Goal: Navigation & Orientation: Find specific page/section

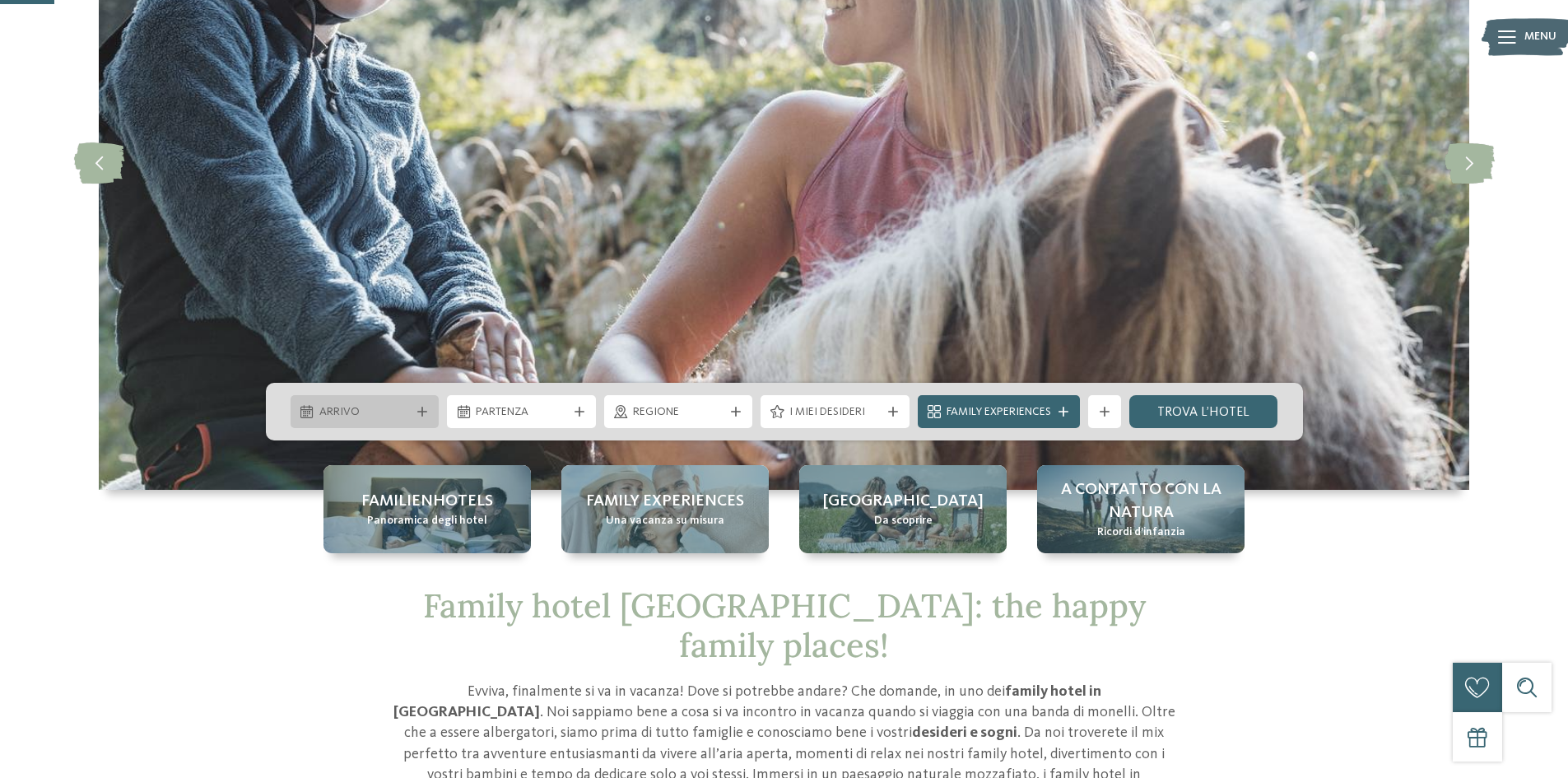
click at [424, 415] on icon at bounding box center [422, 412] width 10 height 10
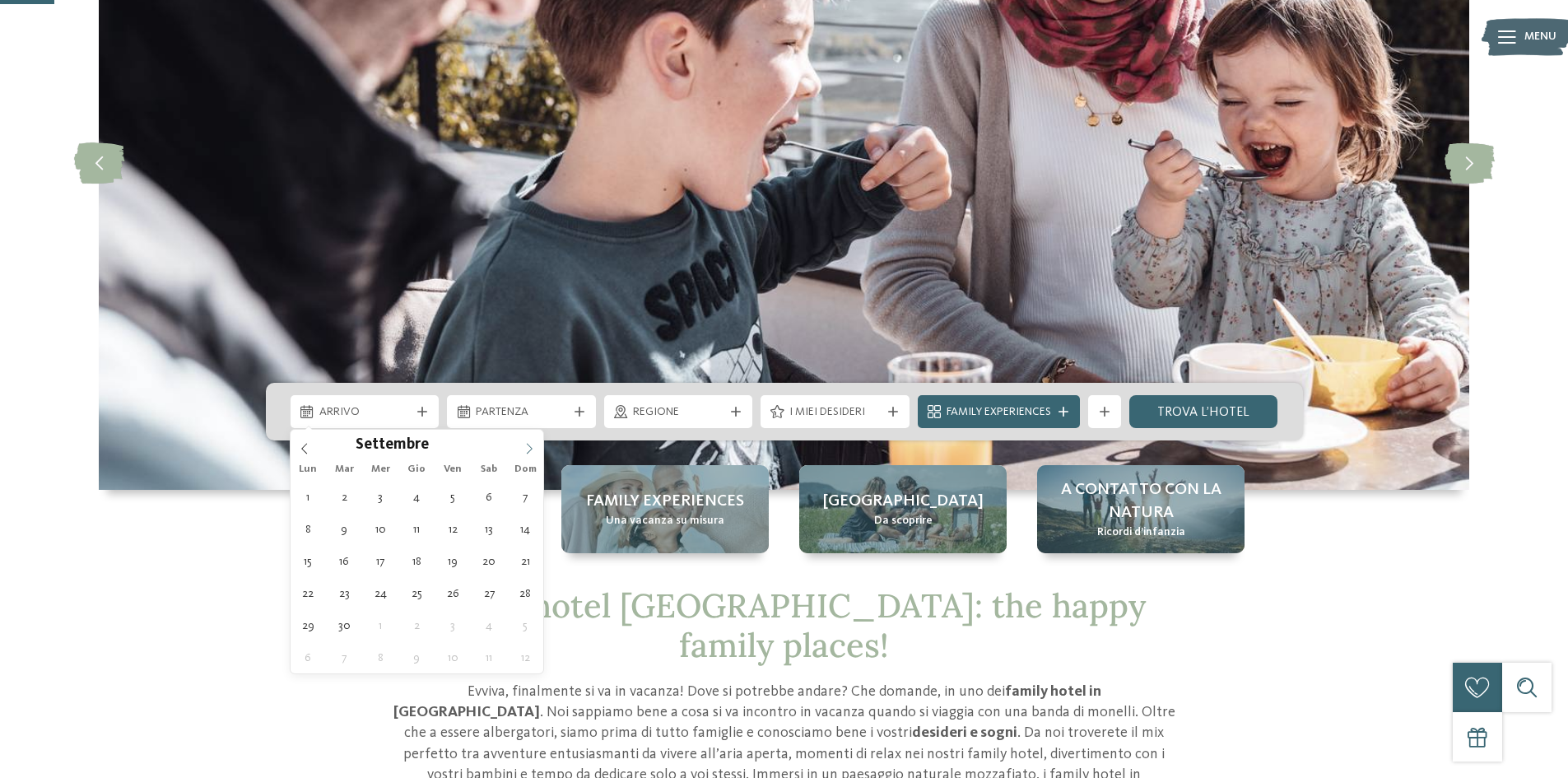
click at [526, 450] on icon at bounding box center [530, 449] width 12 height 12
type div "01.09.2025"
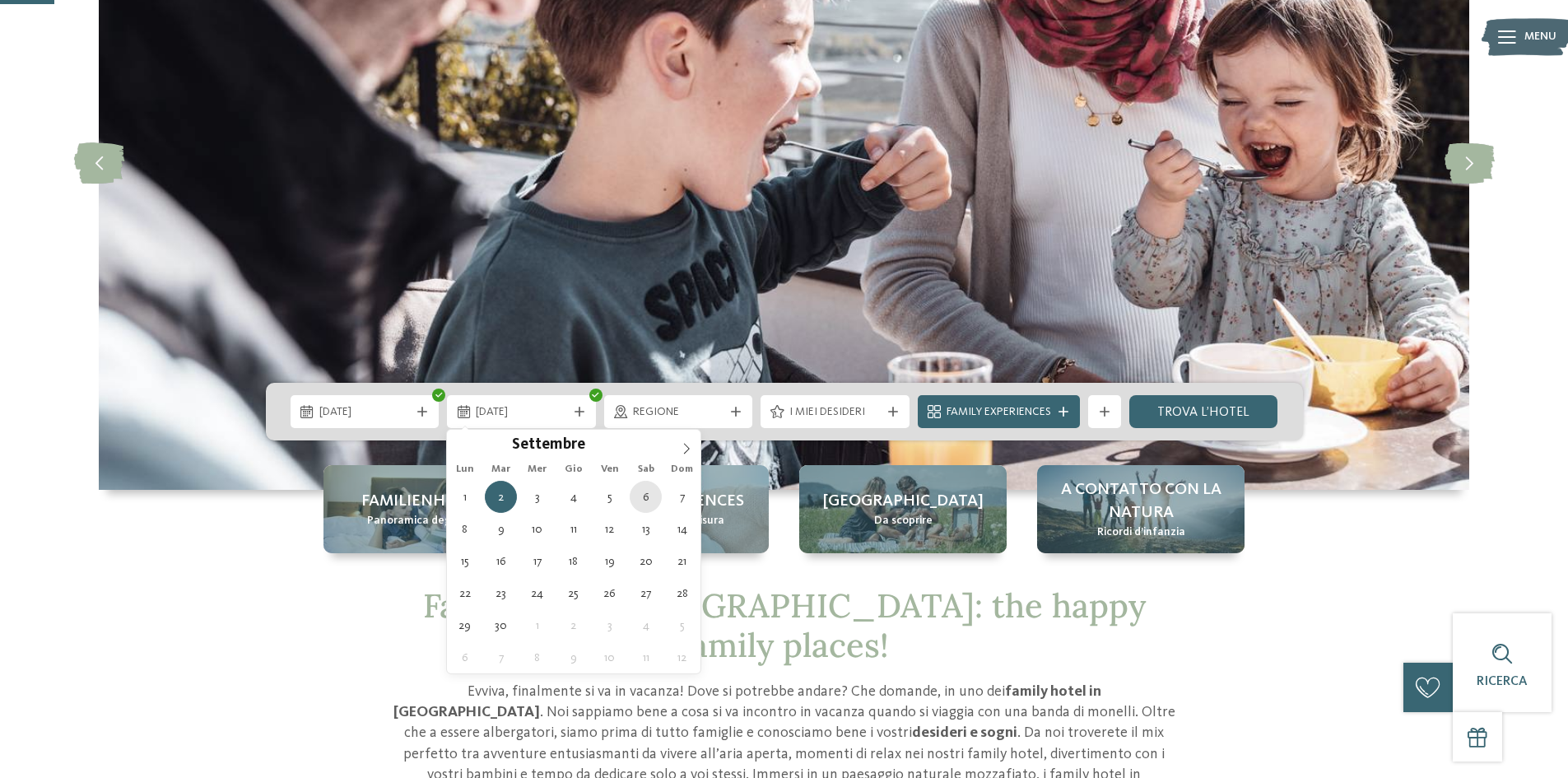
type div "06.09.2025"
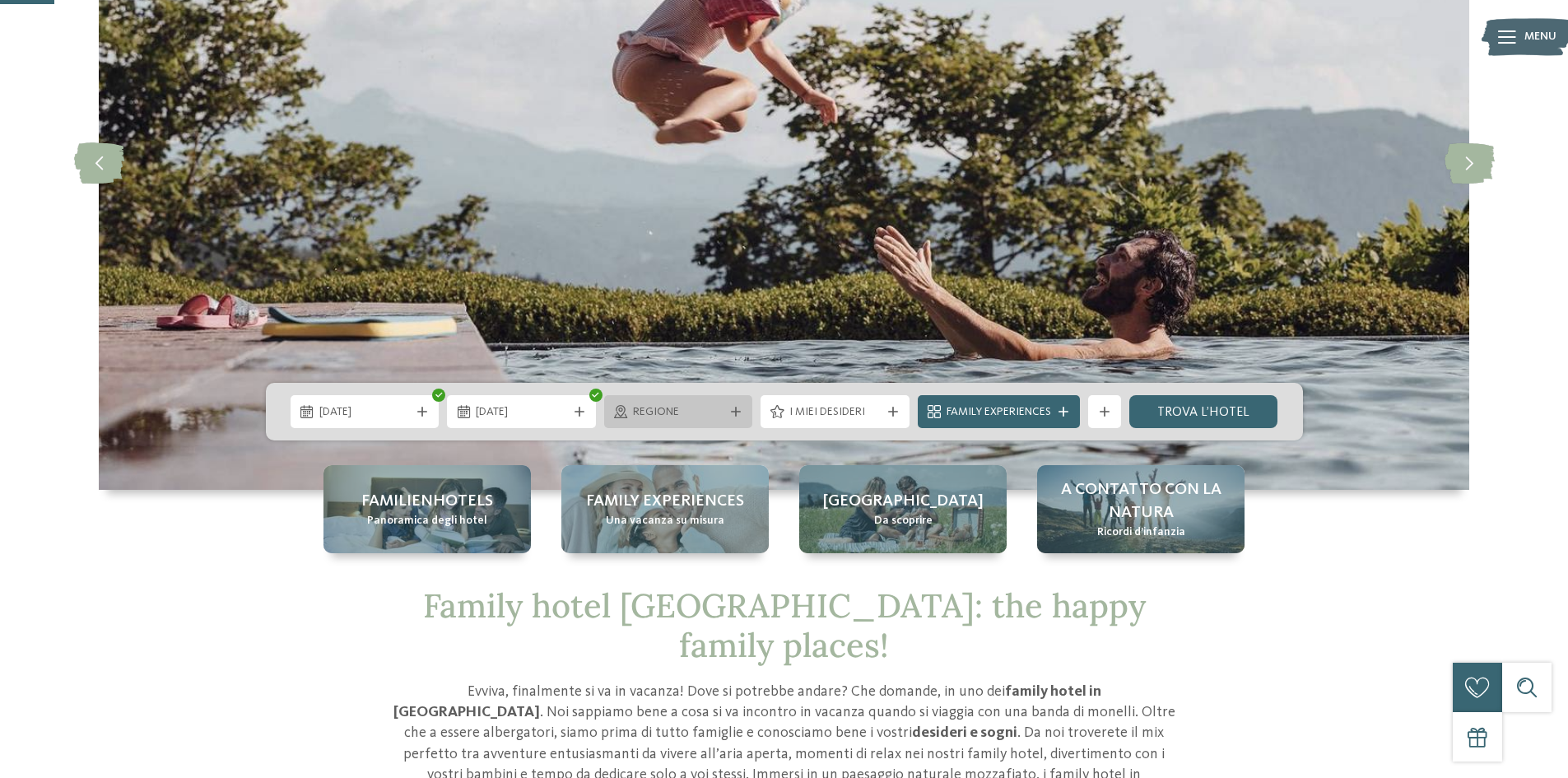
click at [738, 412] on icon at bounding box center [736, 412] width 10 height 10
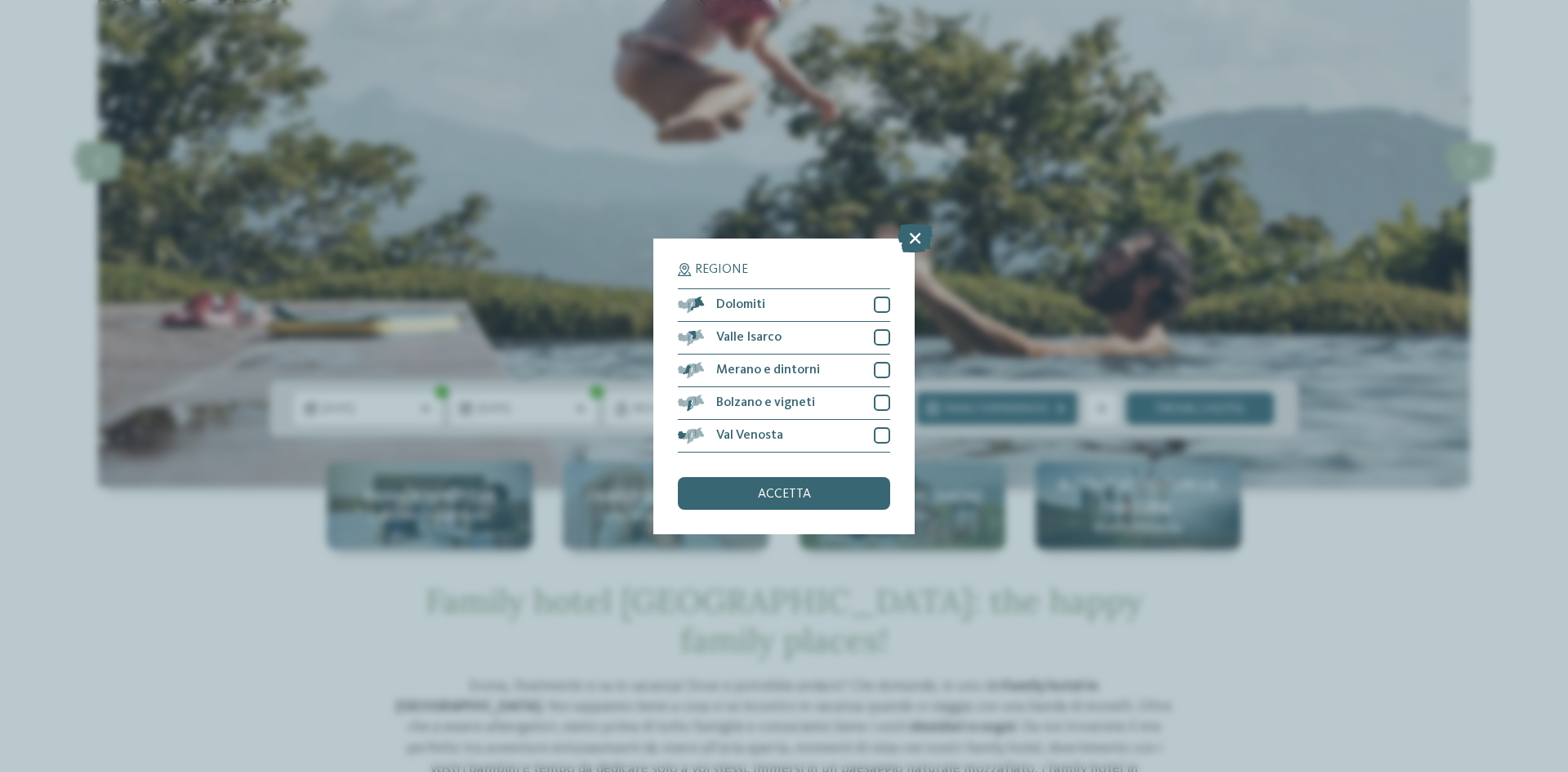
click at [1043, 455] on div "Regione Dolomiti" at bounding box center [784, 386] width 1568 height 772
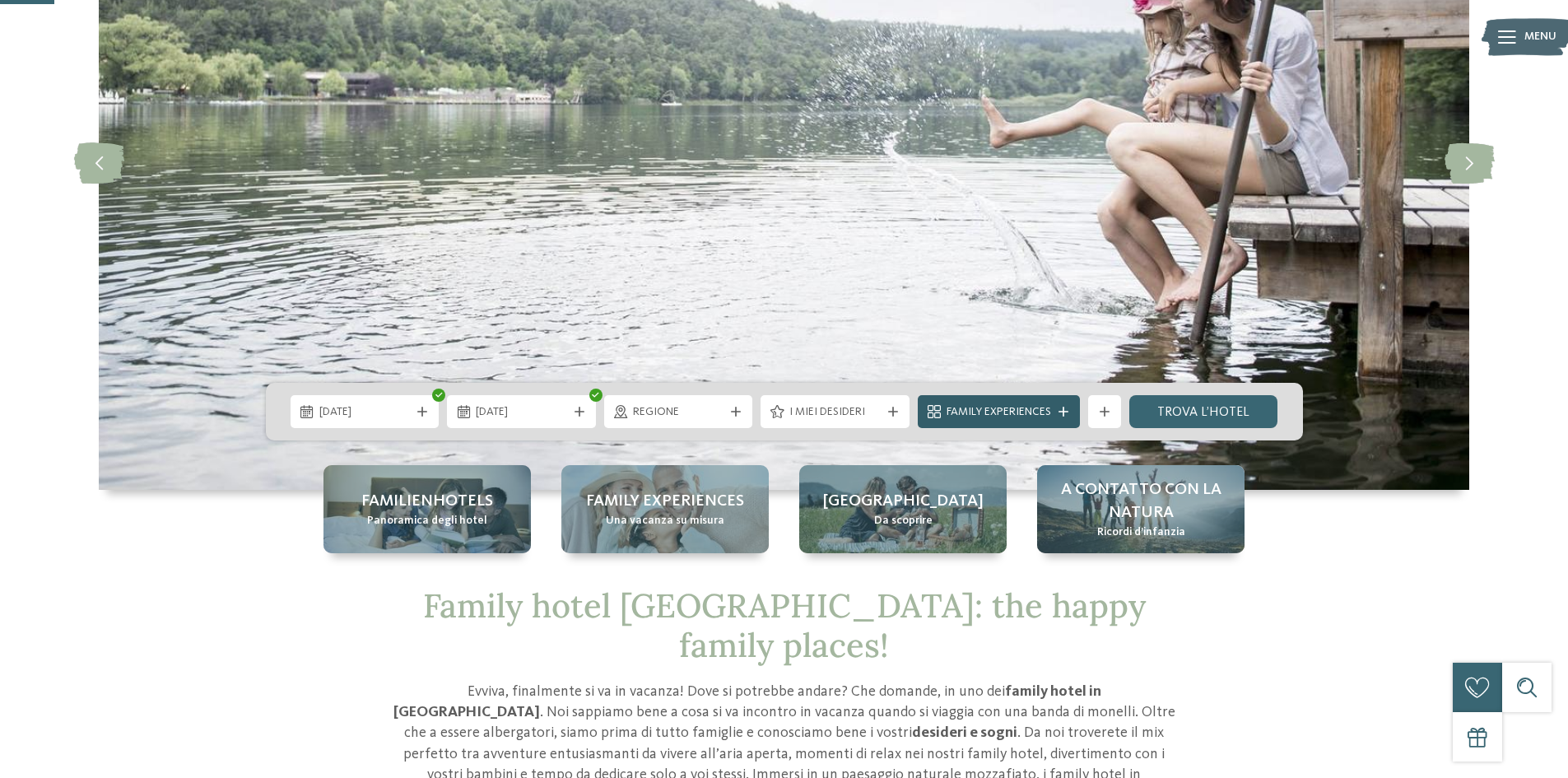
click at [1008, 406] on span "Family Experiences" at bounding box center [999, 412] width 105 height 16
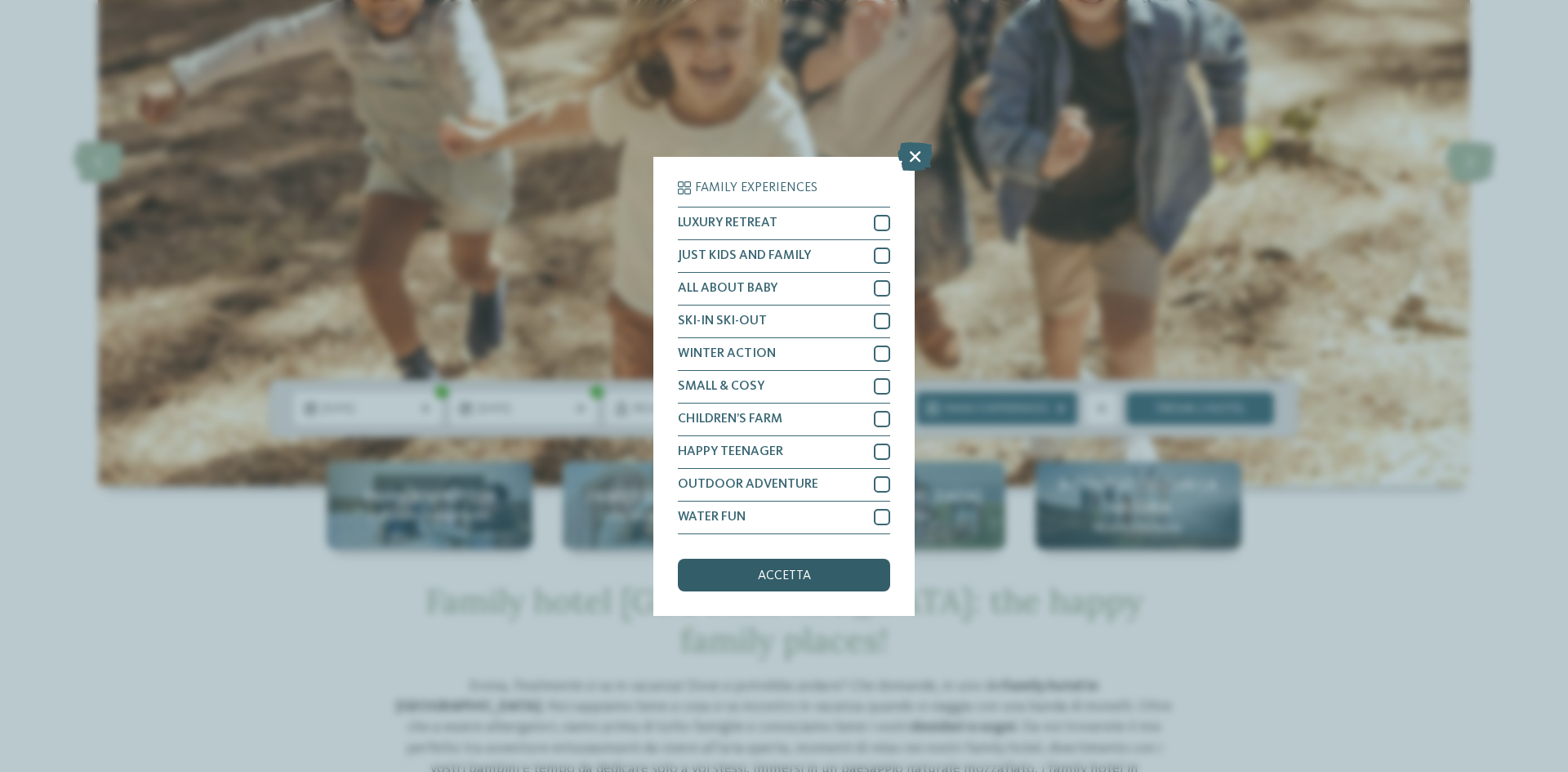
click at [827, 566] on div "accetta" at bounding box center [784, 575] width 212 height 33
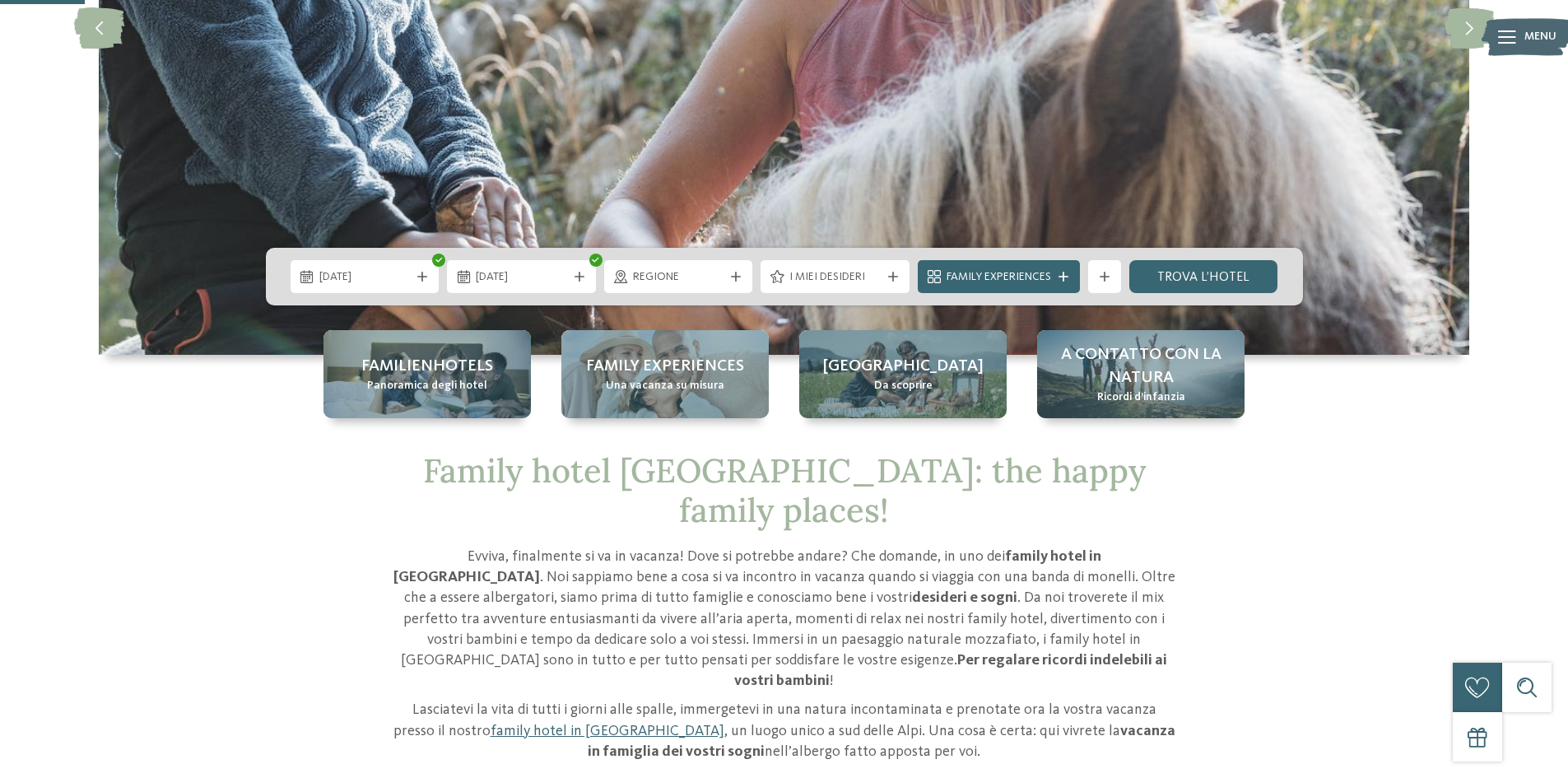
scroll to position [412, 0]
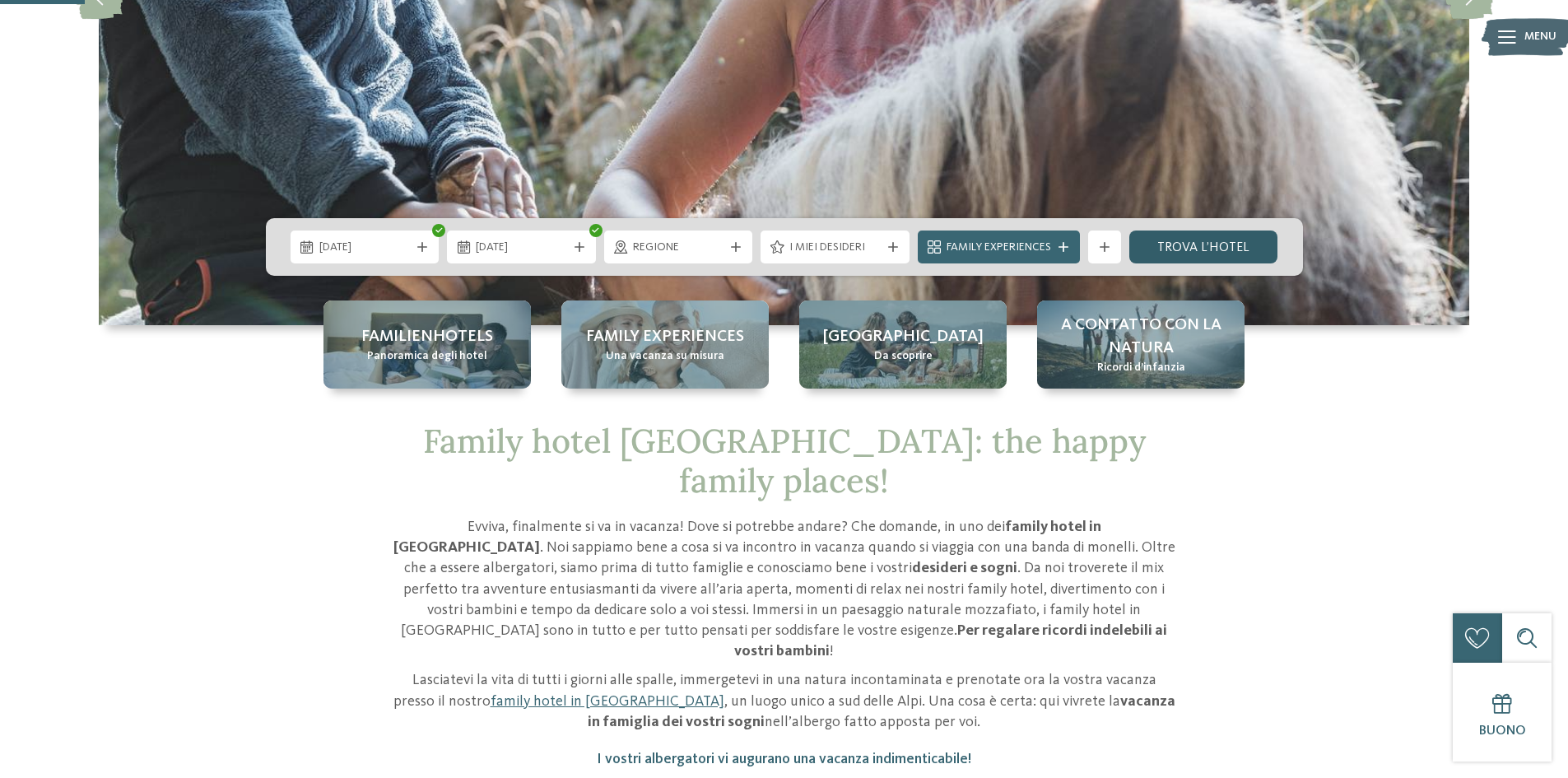
click at [1242, 243] on link "trova l’hotel" at bounding box center [1204, 247] width 149 height 33
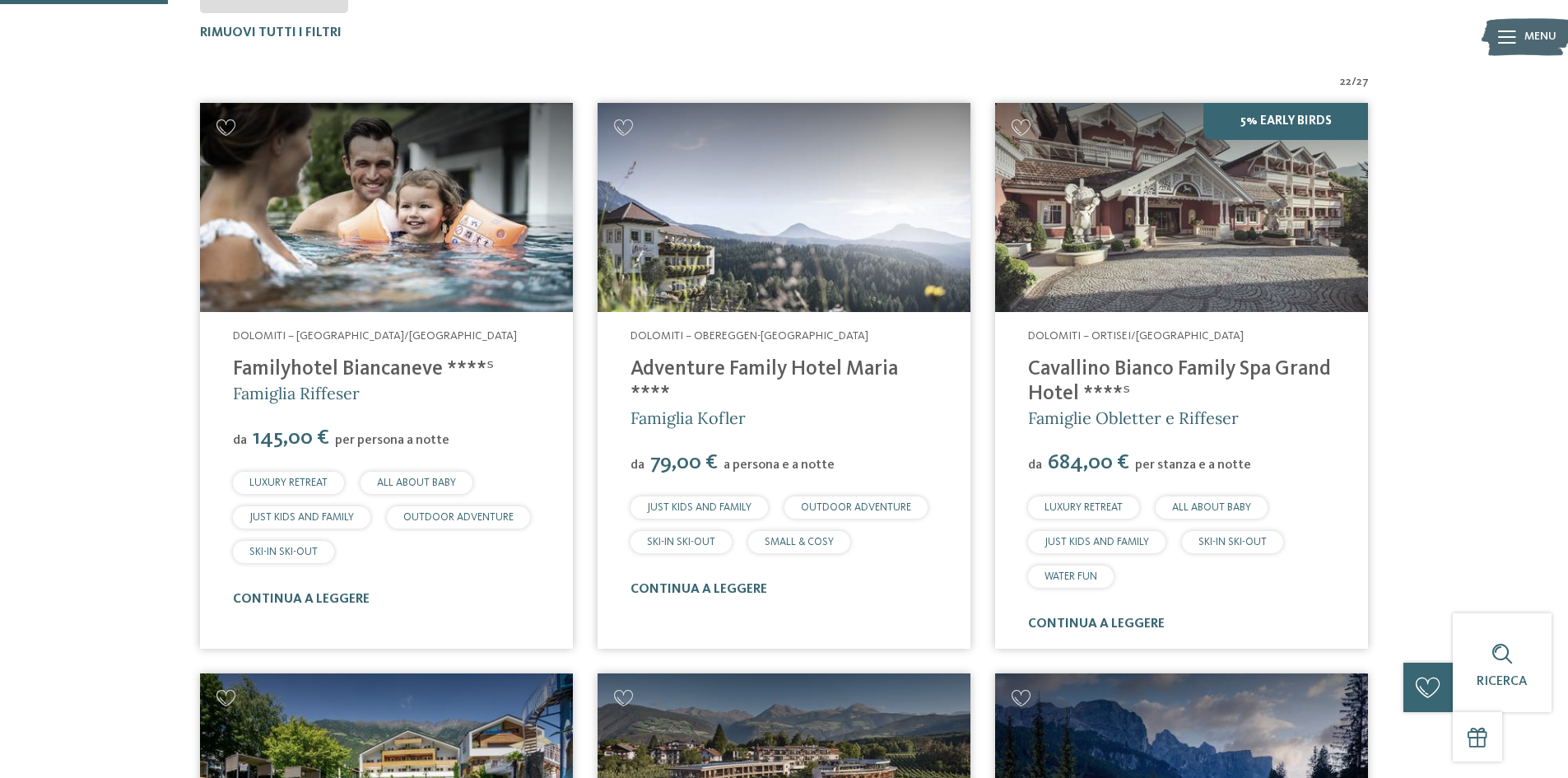
scroll to position [623, 0]
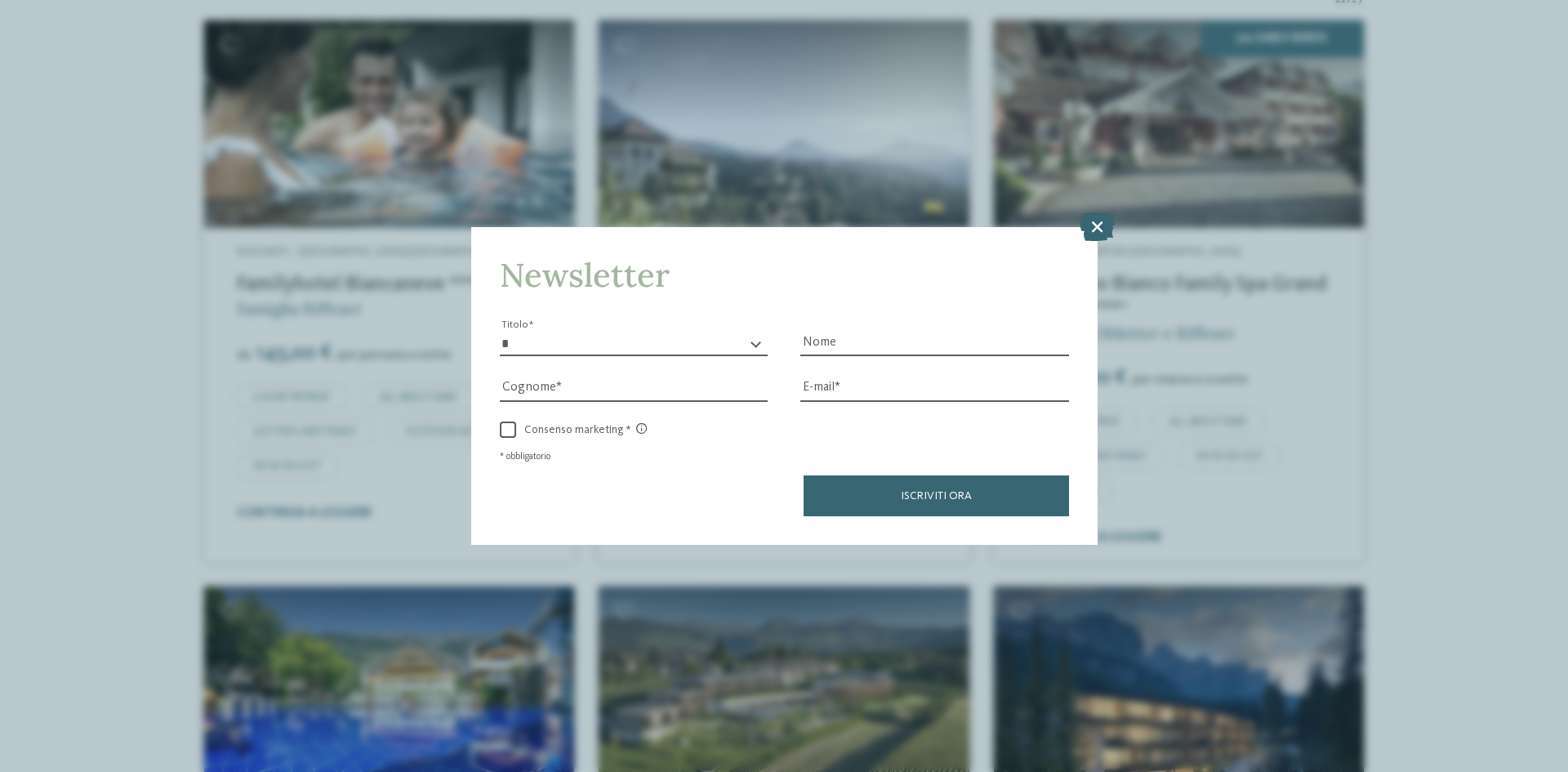
click at [1108, 231] on icon at bounding box center [1097, 227] width 35 height 29
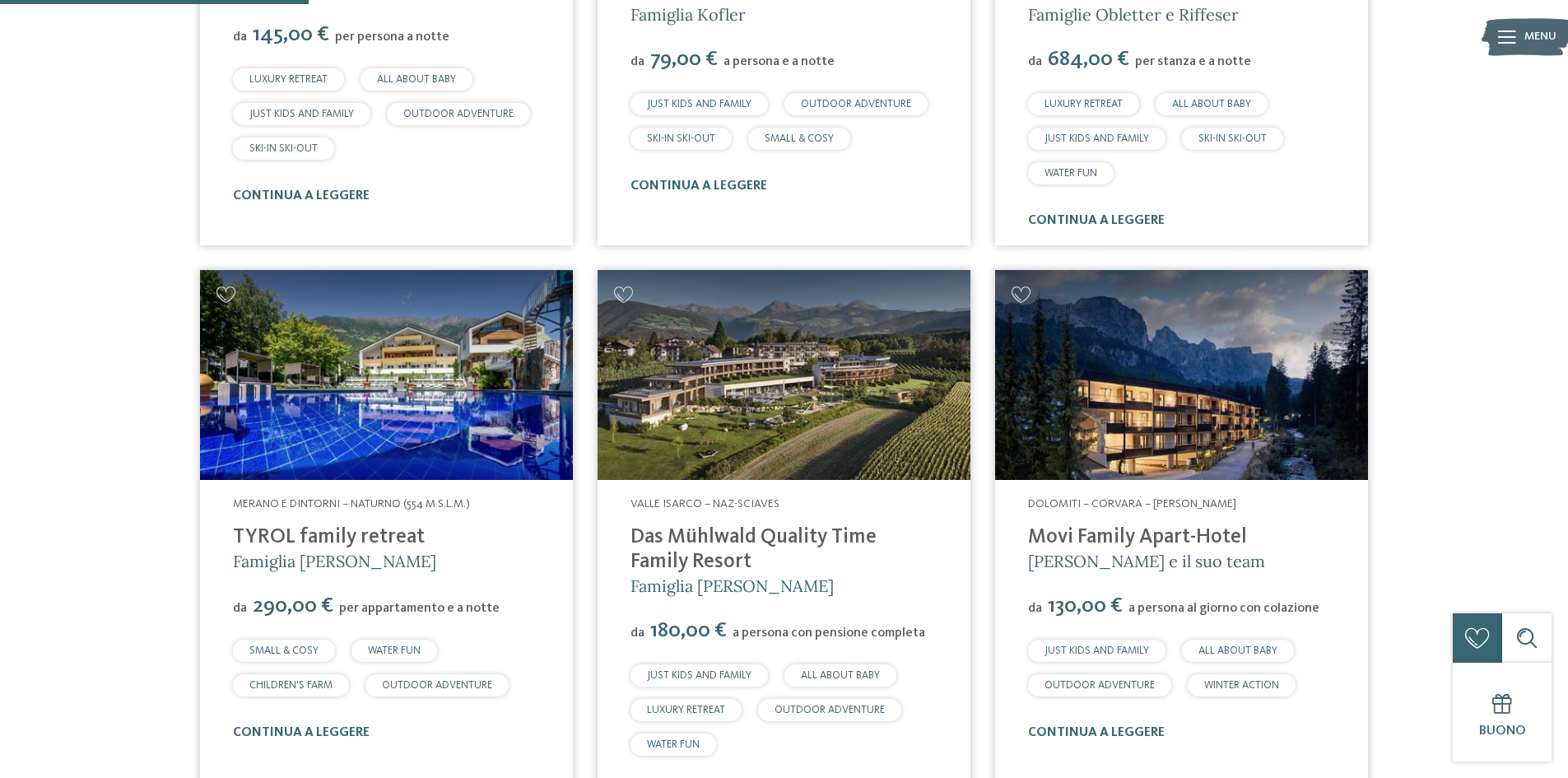
scroll to position [1034, 0]
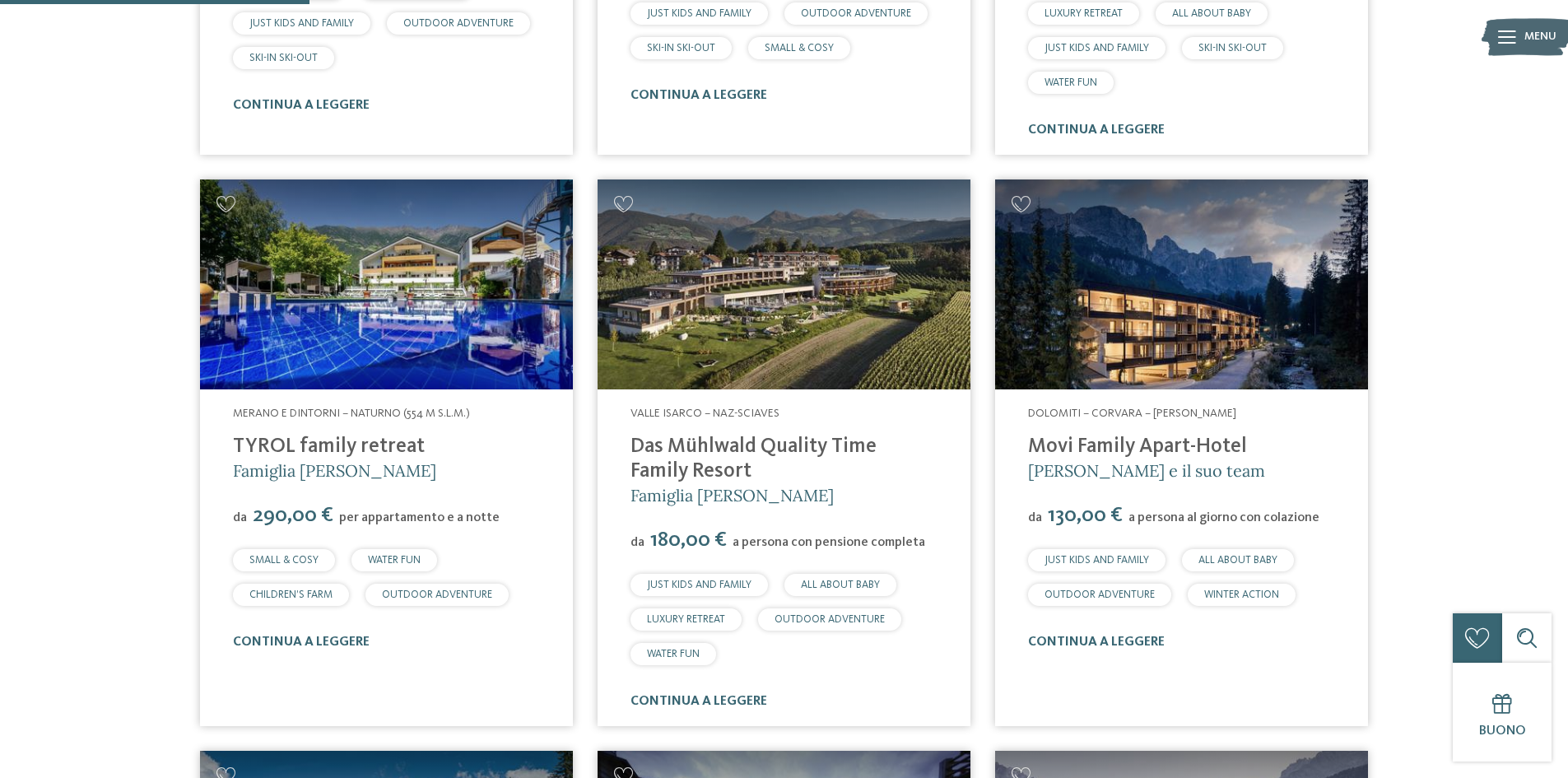
click at [789, 350] on img at bounding box center [784, 284] width 373 height 210
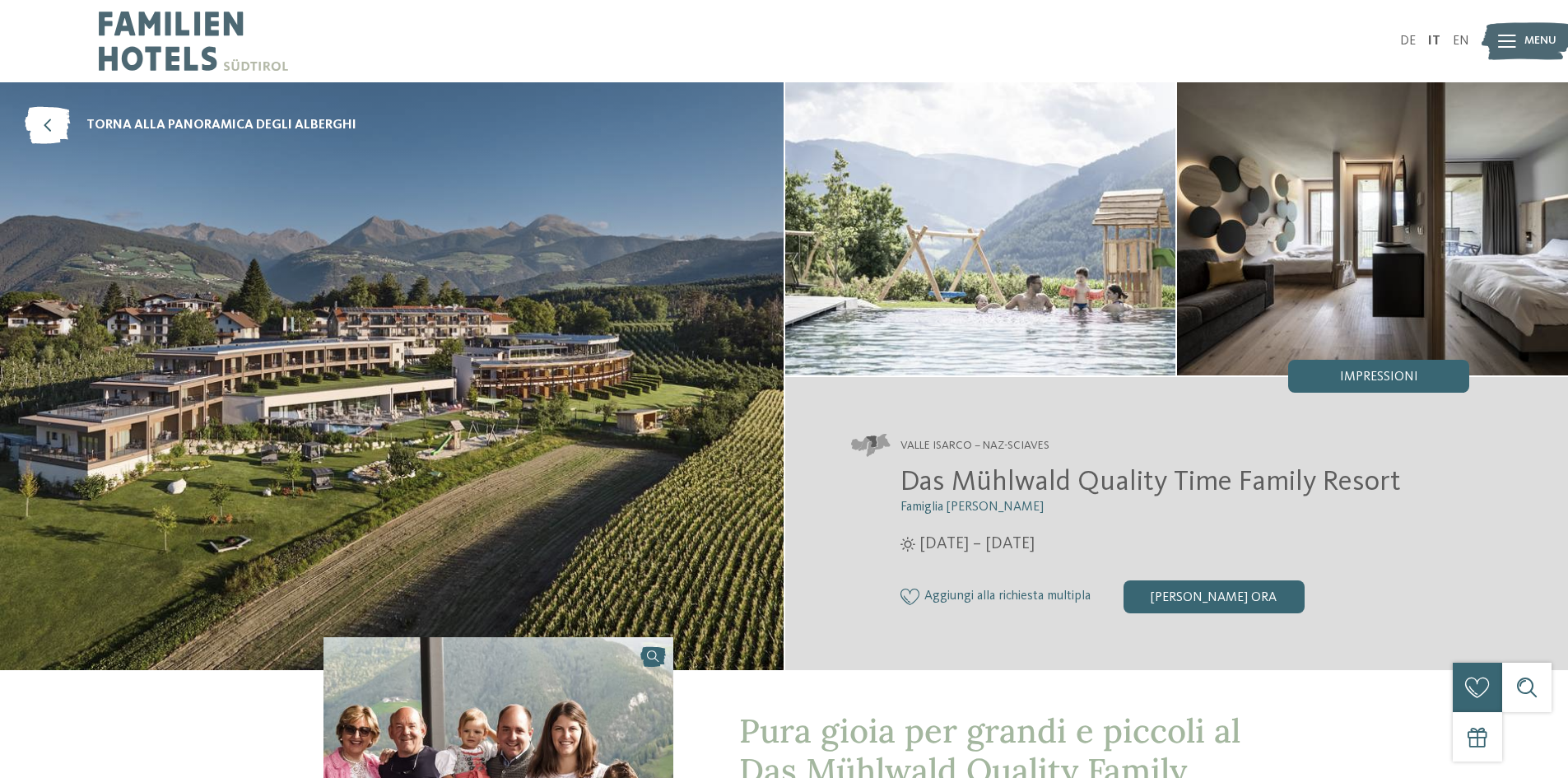
click at [984, 296] on img at bounding box center [981, 229] width 391 height 293
click at [1261, 243] on img at bounding box center [1373, 229] width 391 height 293
click at [507, 491] on img at bounding box center [392, 376] width 784 height 588
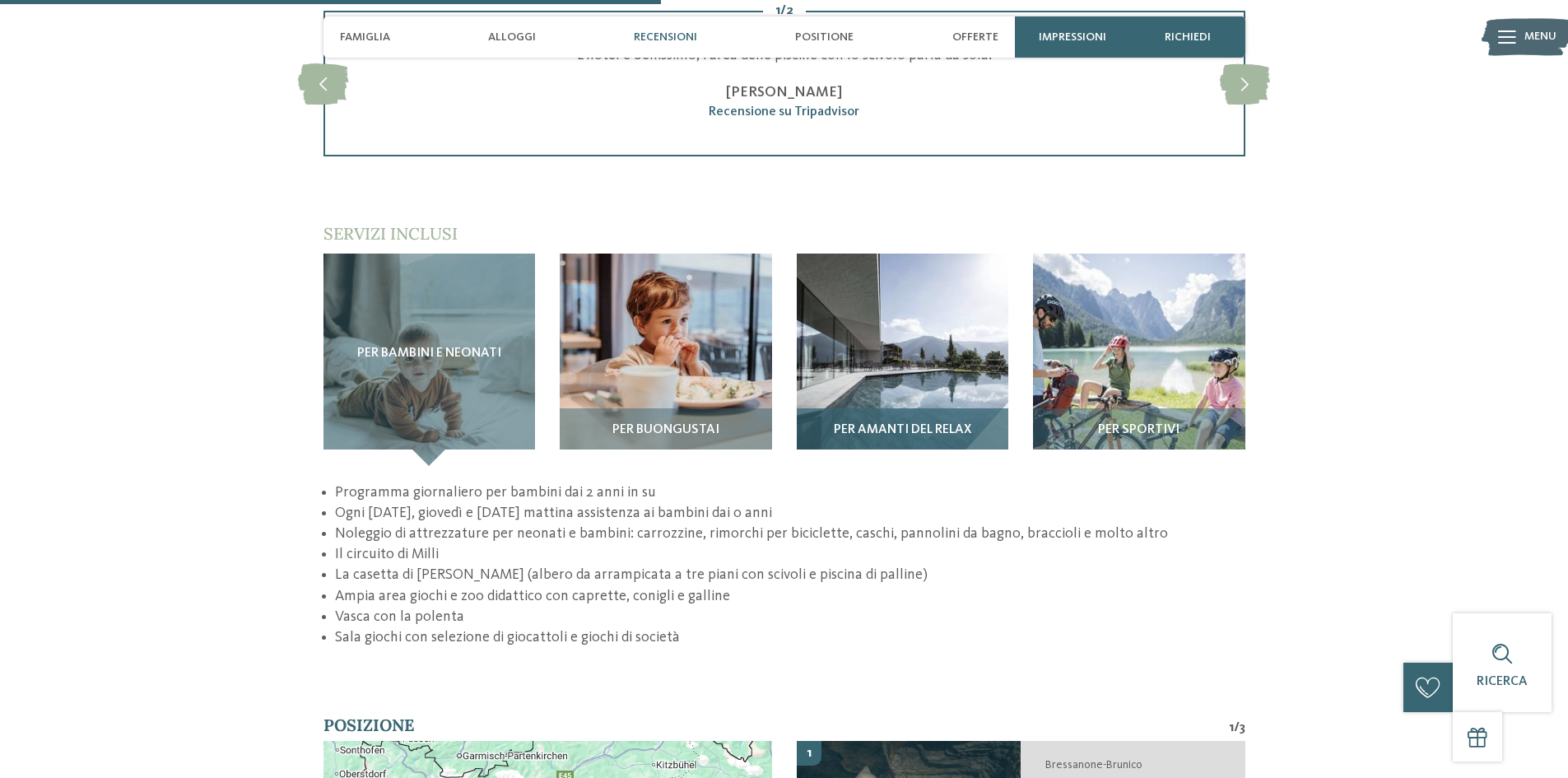
scroll to position [2388, 0]
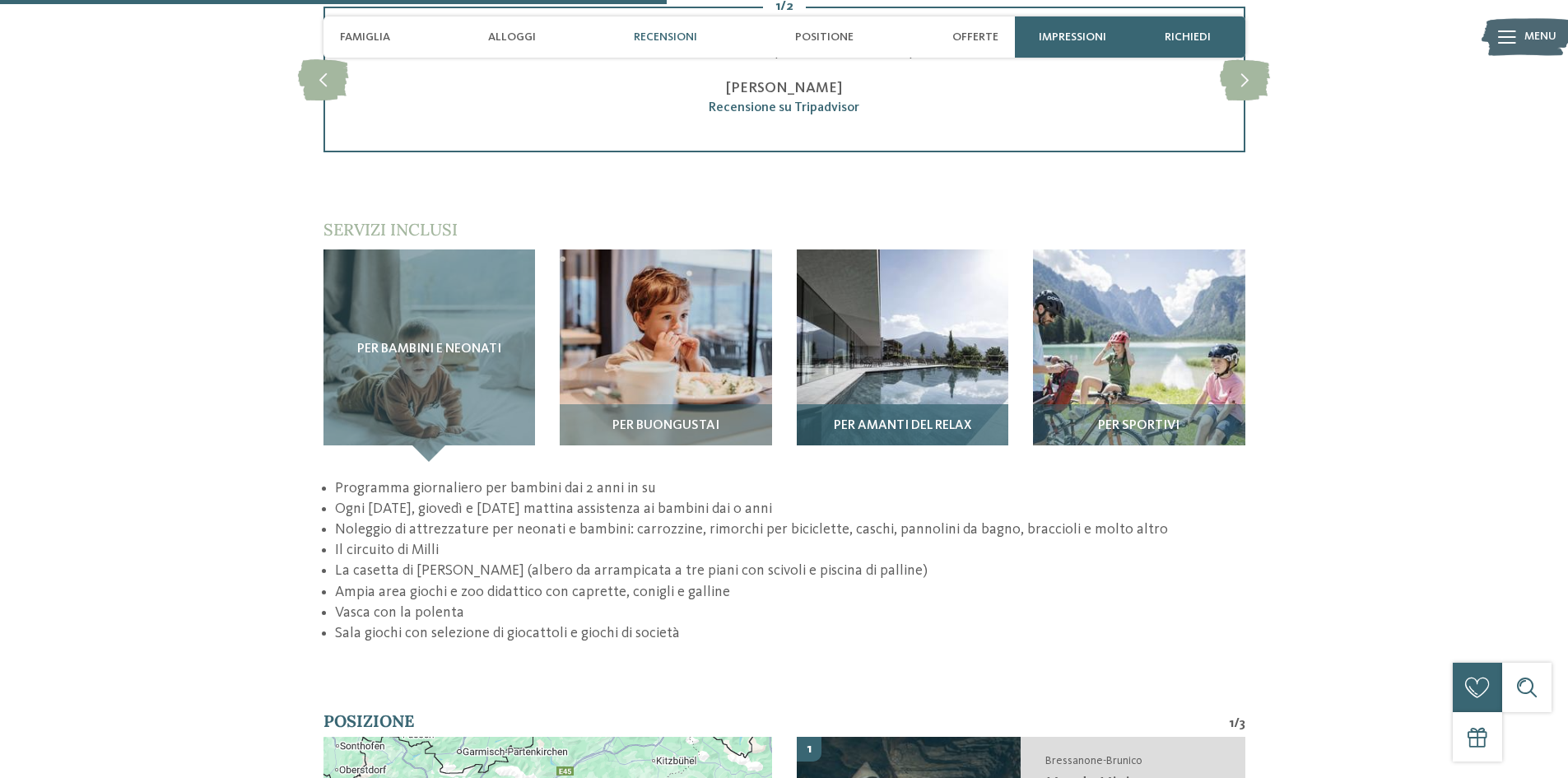
click at [848, 430] on span "Per amanti del relax" at bounding box center [903, 426] width 137 height 15
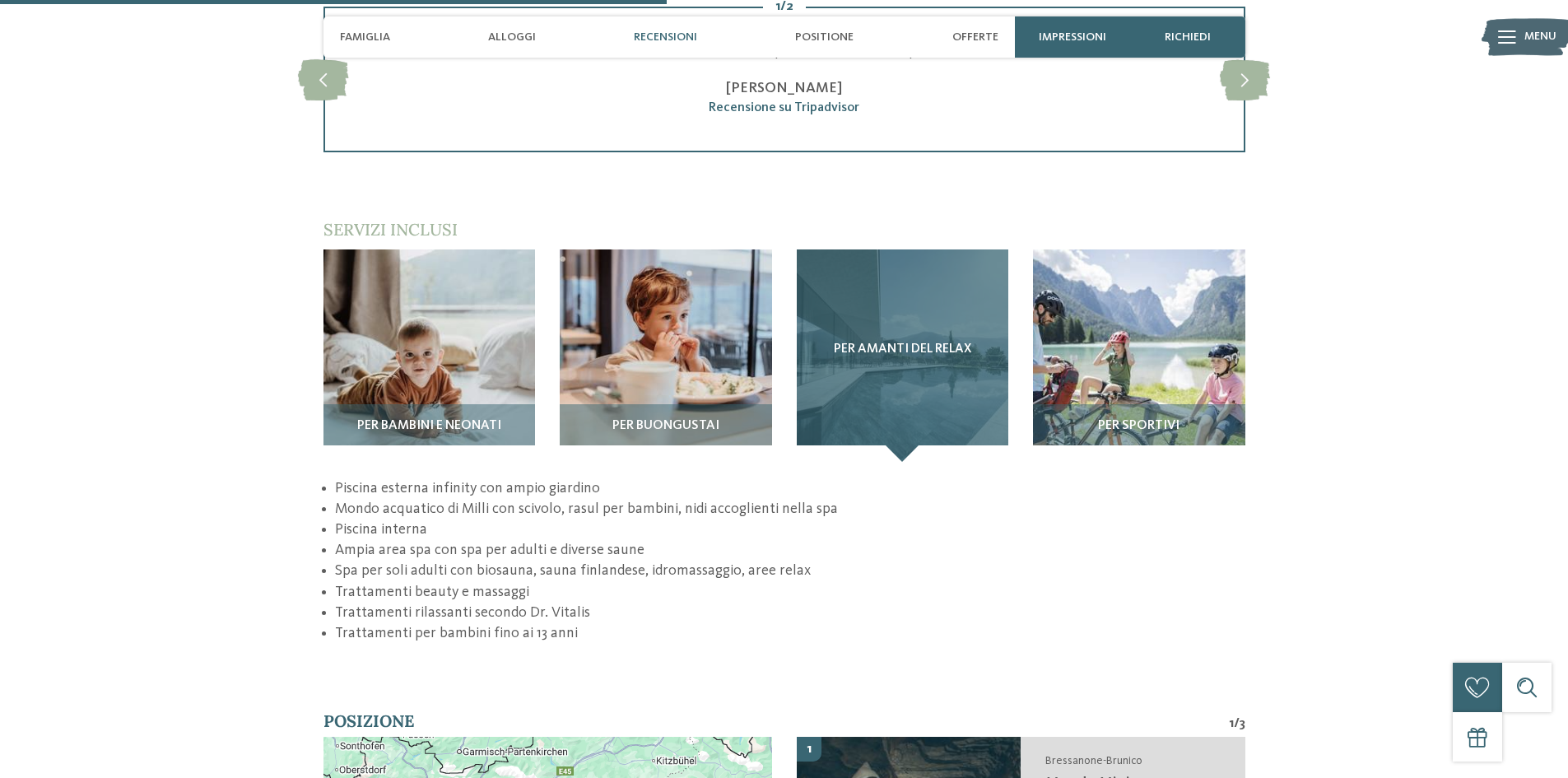
click at [881, 383] on div "Per amanti del relax" at bounding box center [903, 355] width 212 height 212
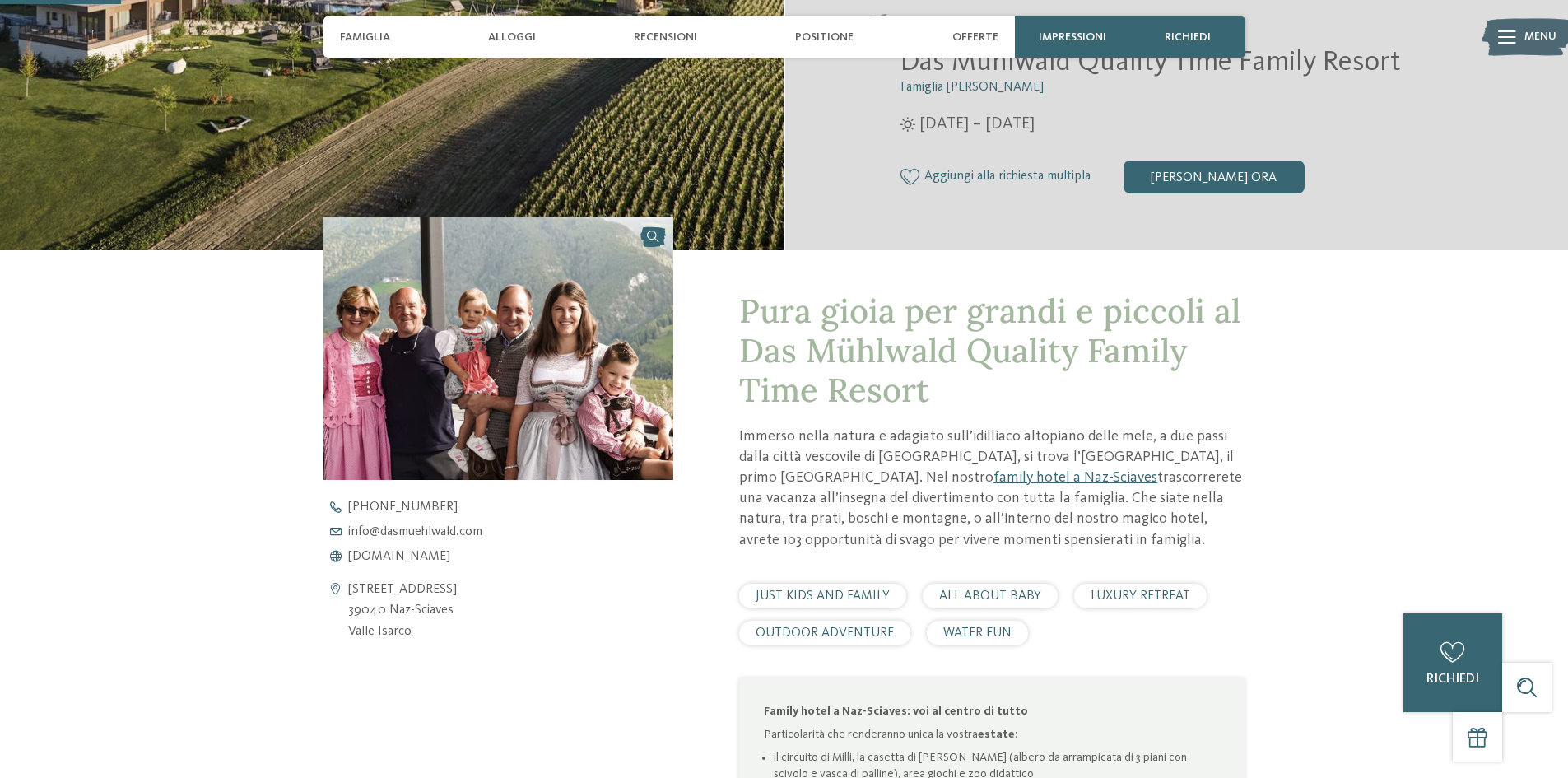
scroll to position [412, 0]
